Goal: Browse casually

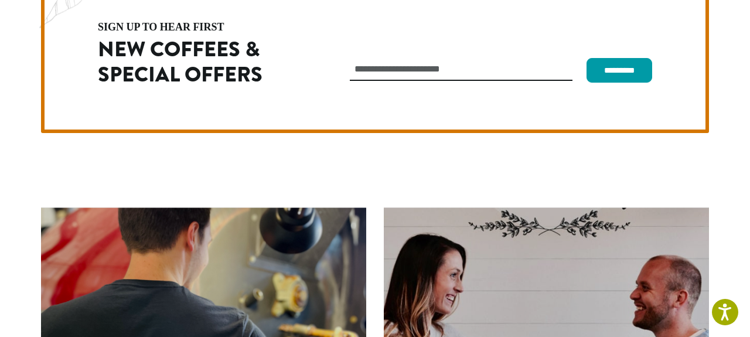
scroll to position [3322, 0]
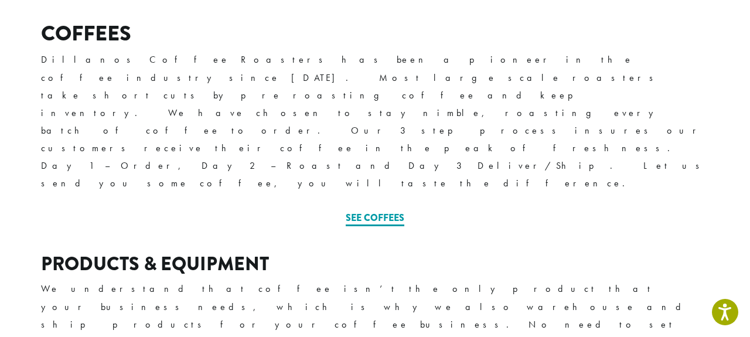
scroll to position [367, 0]
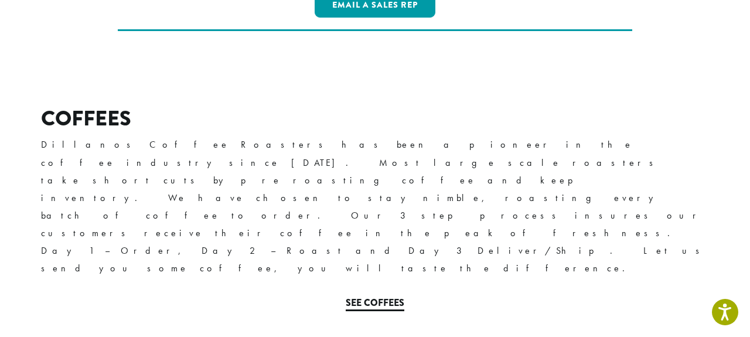
click at [379, 296] on link "See Coffees" at bounding box center [375, 303] width 59 height 15
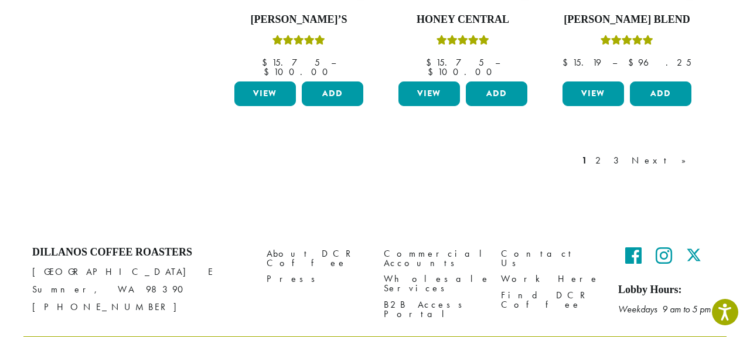
scroll to position [1153, 0]
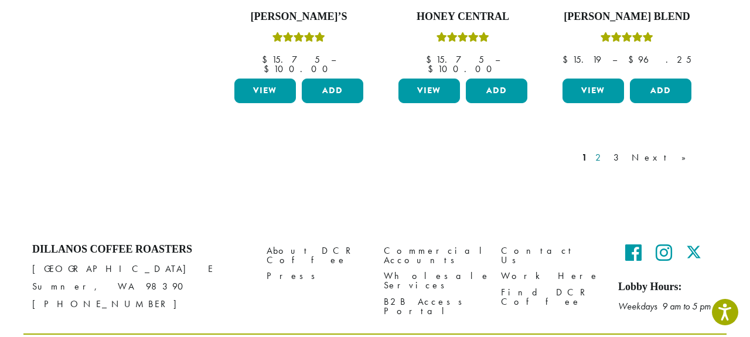
click at [607, 151] on link "2" at bounding box center [600, 158] width 15 height 14
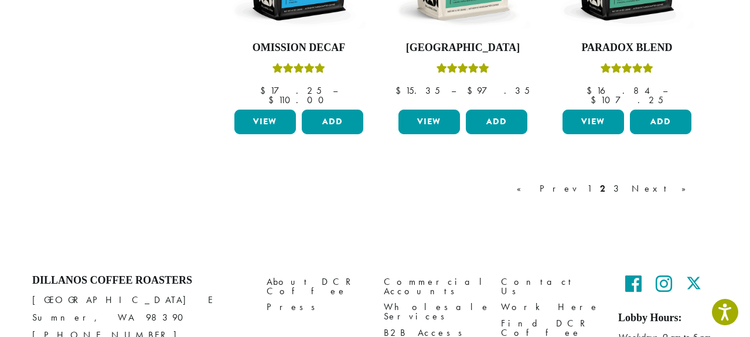
scroll to position [1163, 0]
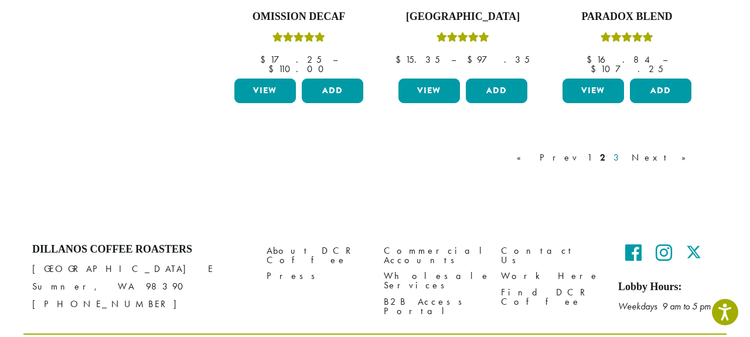
click at [625, 151] on link "3" at bounding box center [618, 158] width 15 height 14
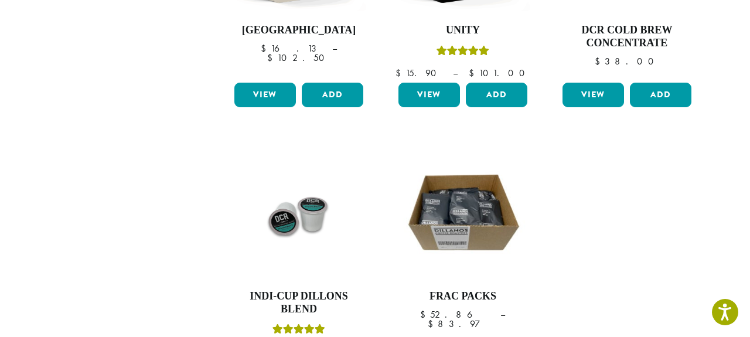
scroll to position [958, 0]
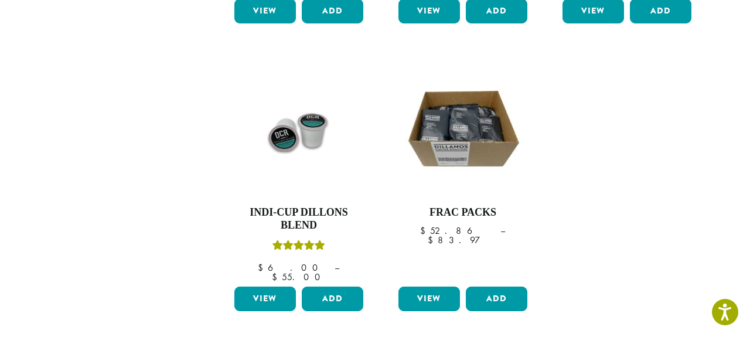
scroll to position [1163, 0]
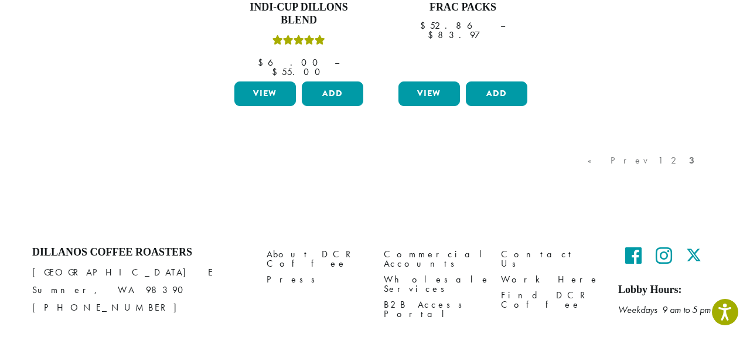
scroll to position [958, 0]
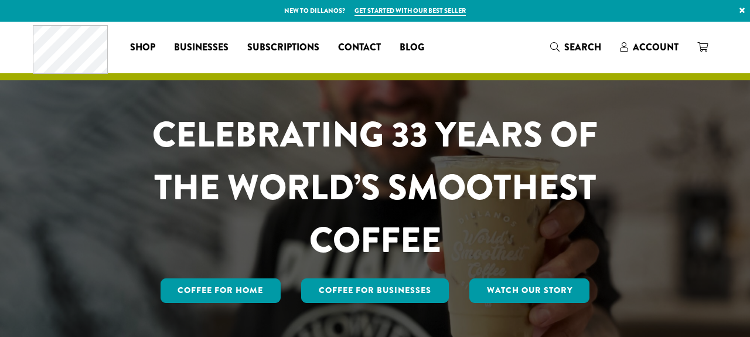
scroll to position [3231, 0]
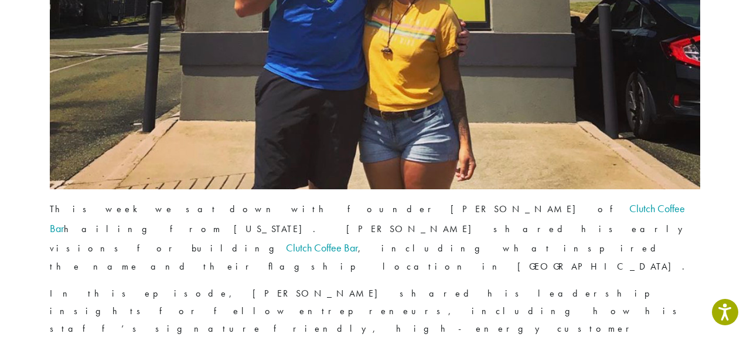
scroll to position [830, 0]
